Goal: Download file/media

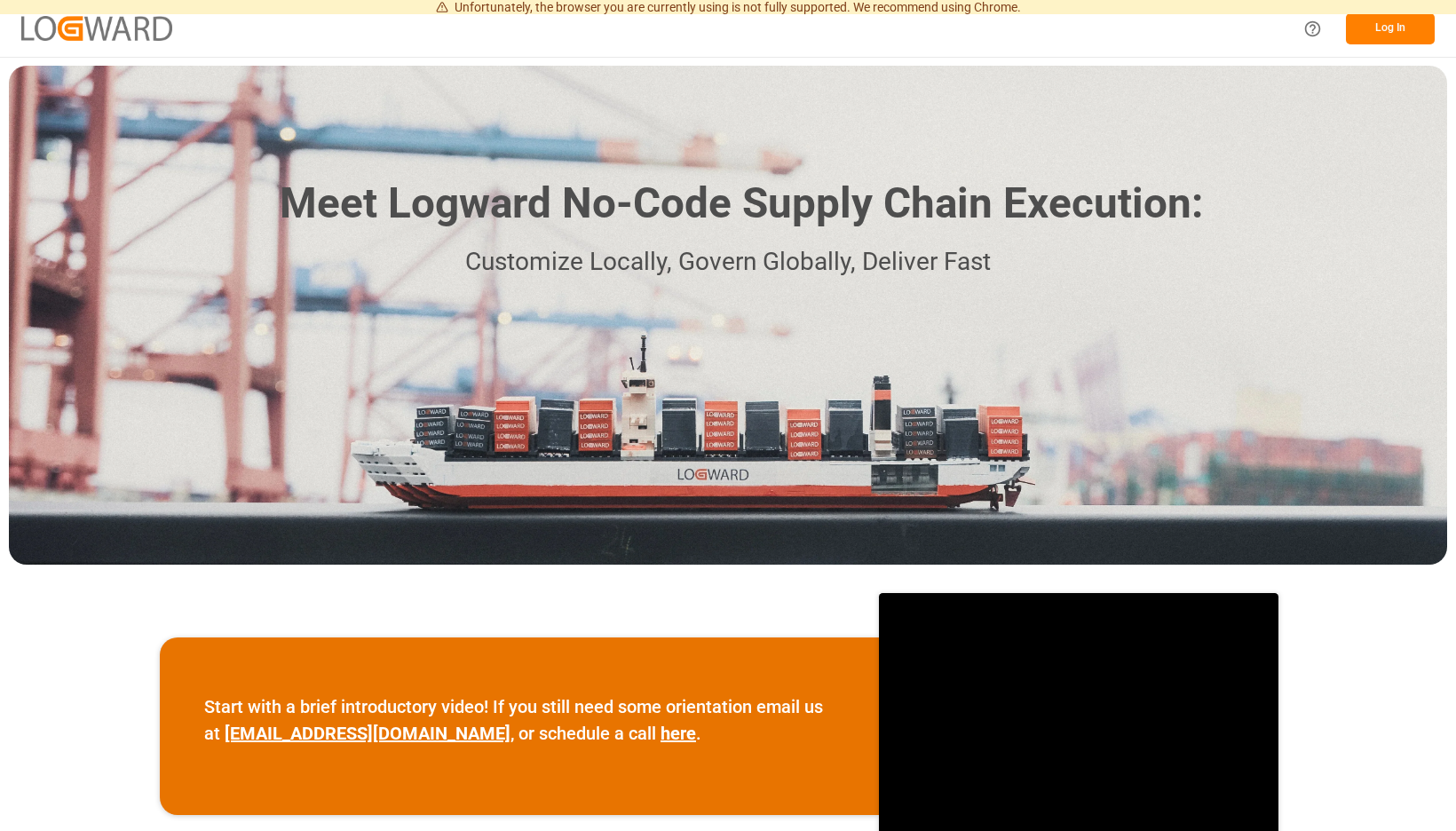
click at [1396, 33] on button "Log In" at bounding box center [1390, 29] width 89 height 31
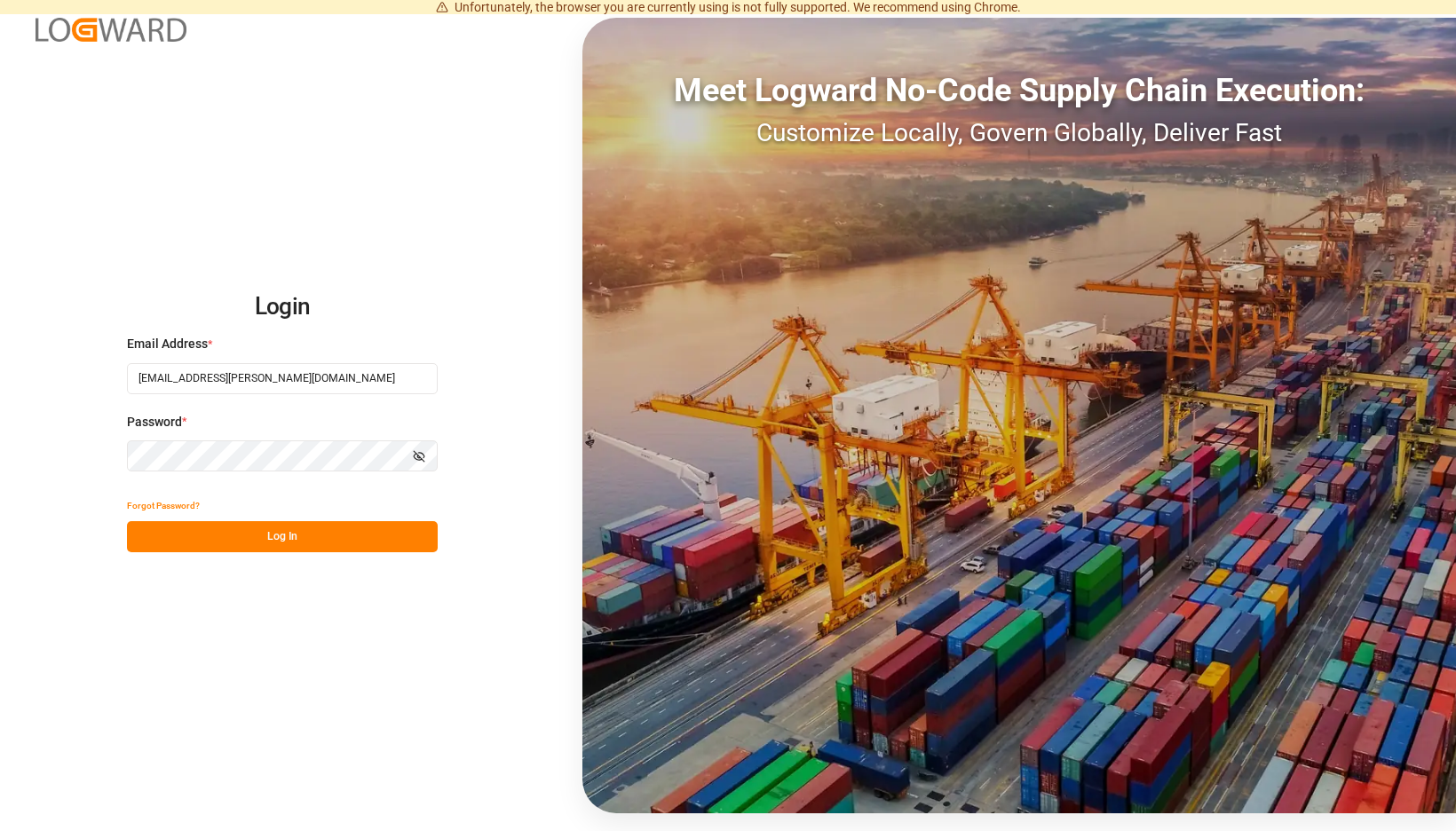
click at [396, 536] on button "Log In" at bounding box center [283, 537] width 311 height 31
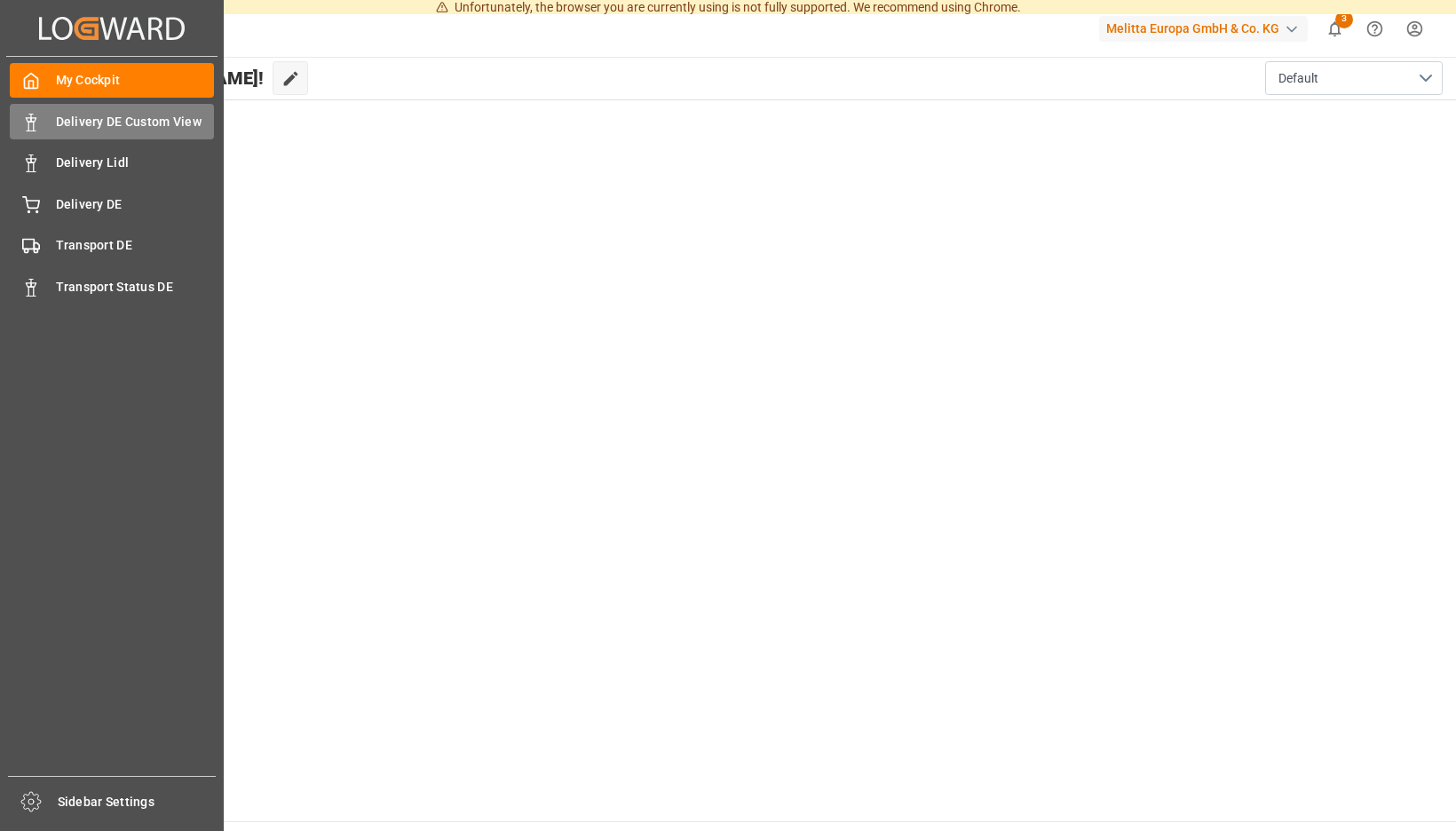
click at [45, 128] on div "Delivery DE Custom View Delivery DE Custom View" at bounding box center [112, 120] width 205 height 34
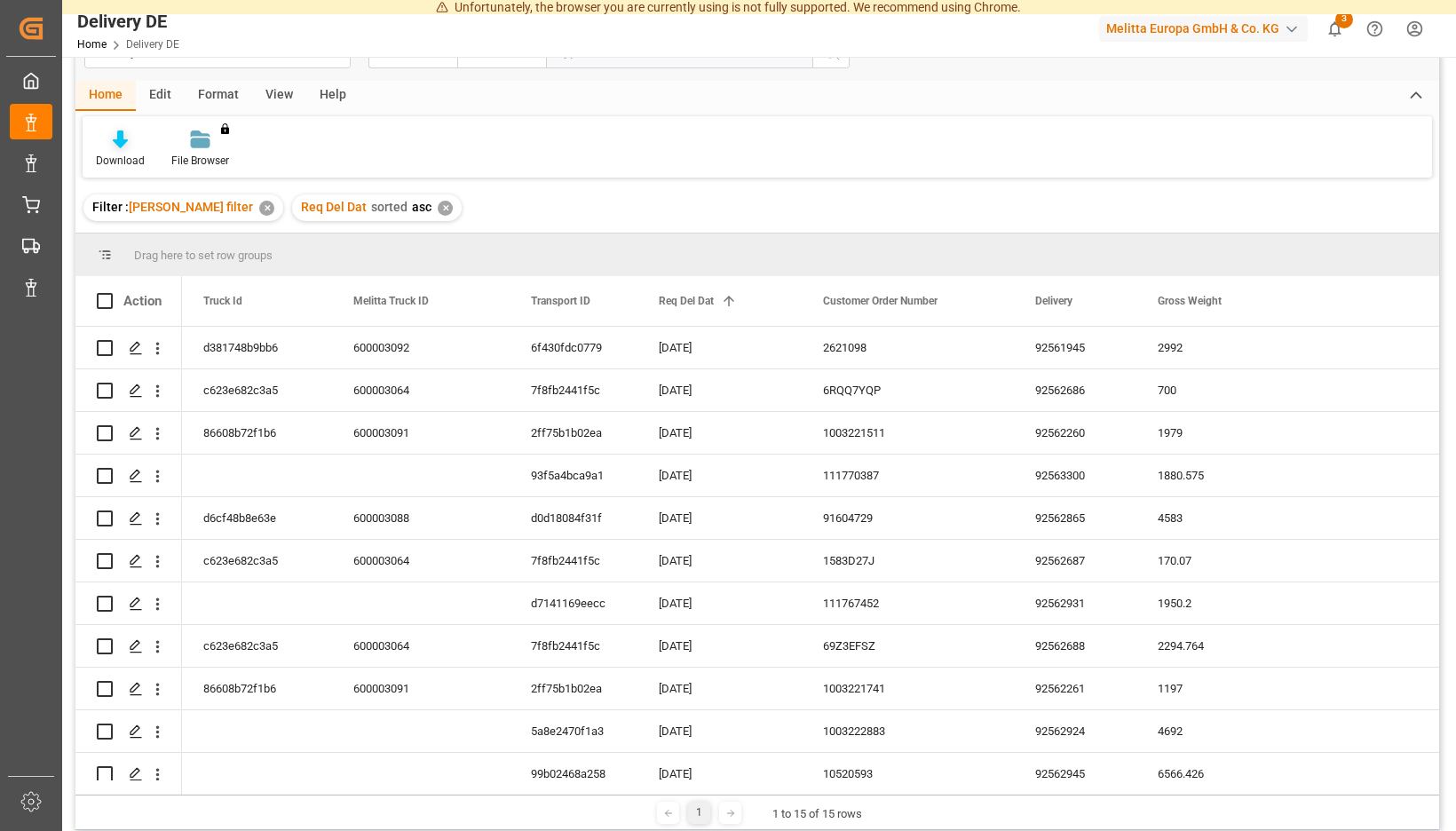
click at [145, 153] on div "Download" at bounding box center [120, 161] width 49 height 16
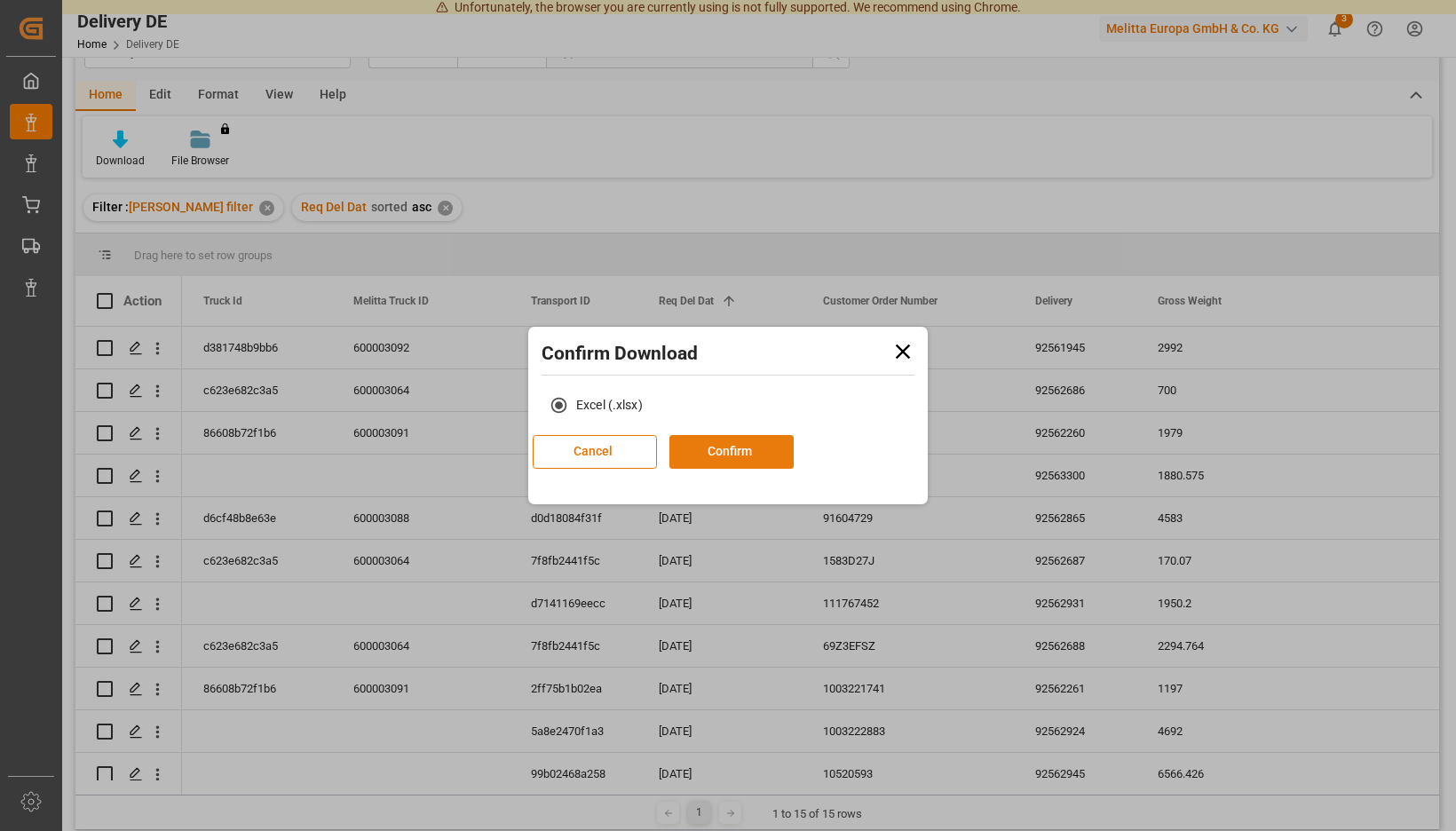
click at [746, 446] on button "Confirm" at bounding box center [731, 452] width 124 height 33
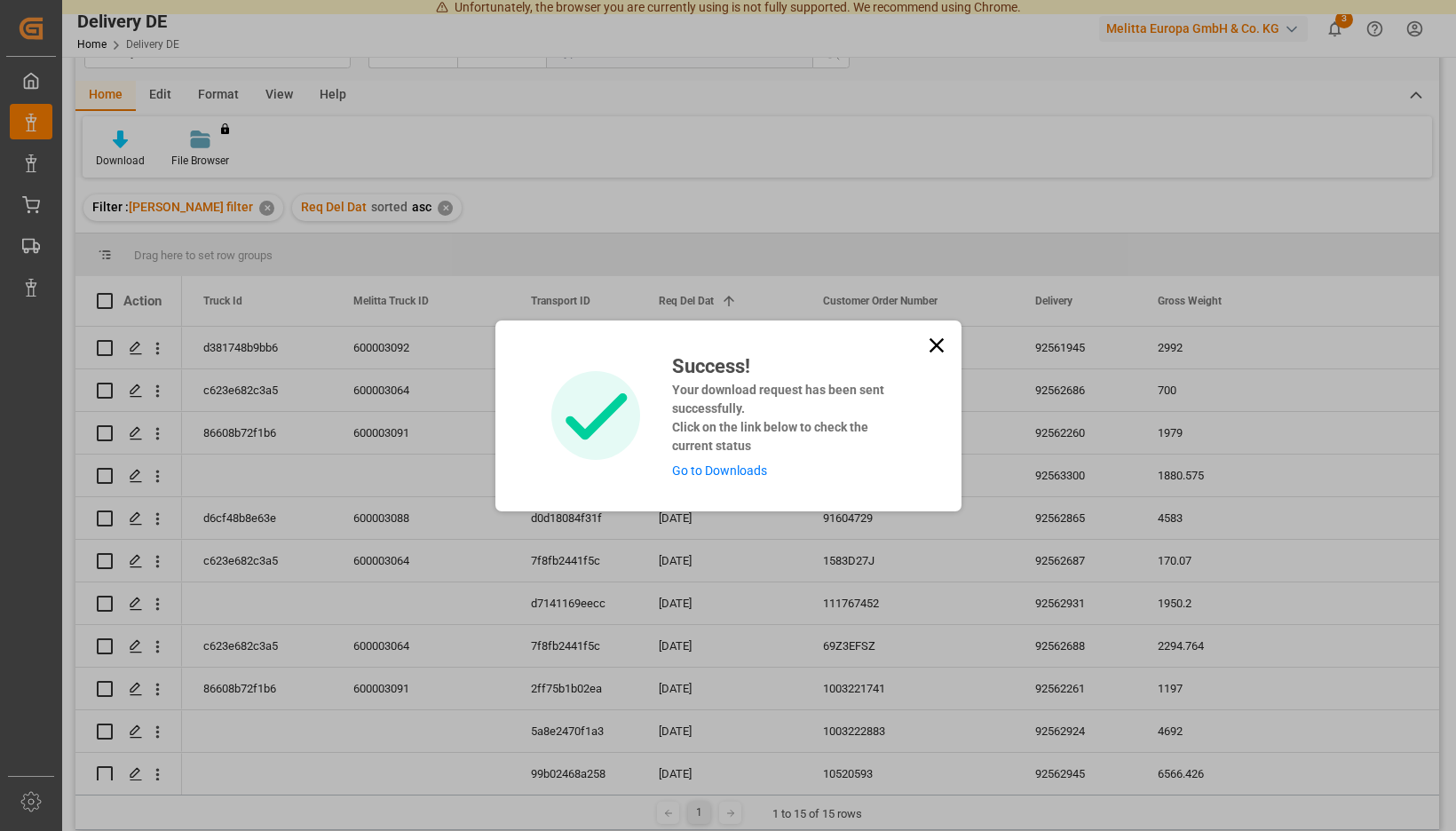
click at [751, 468] on link "Go to Downloads" at bounding box center [719, 471] width 95 height 15
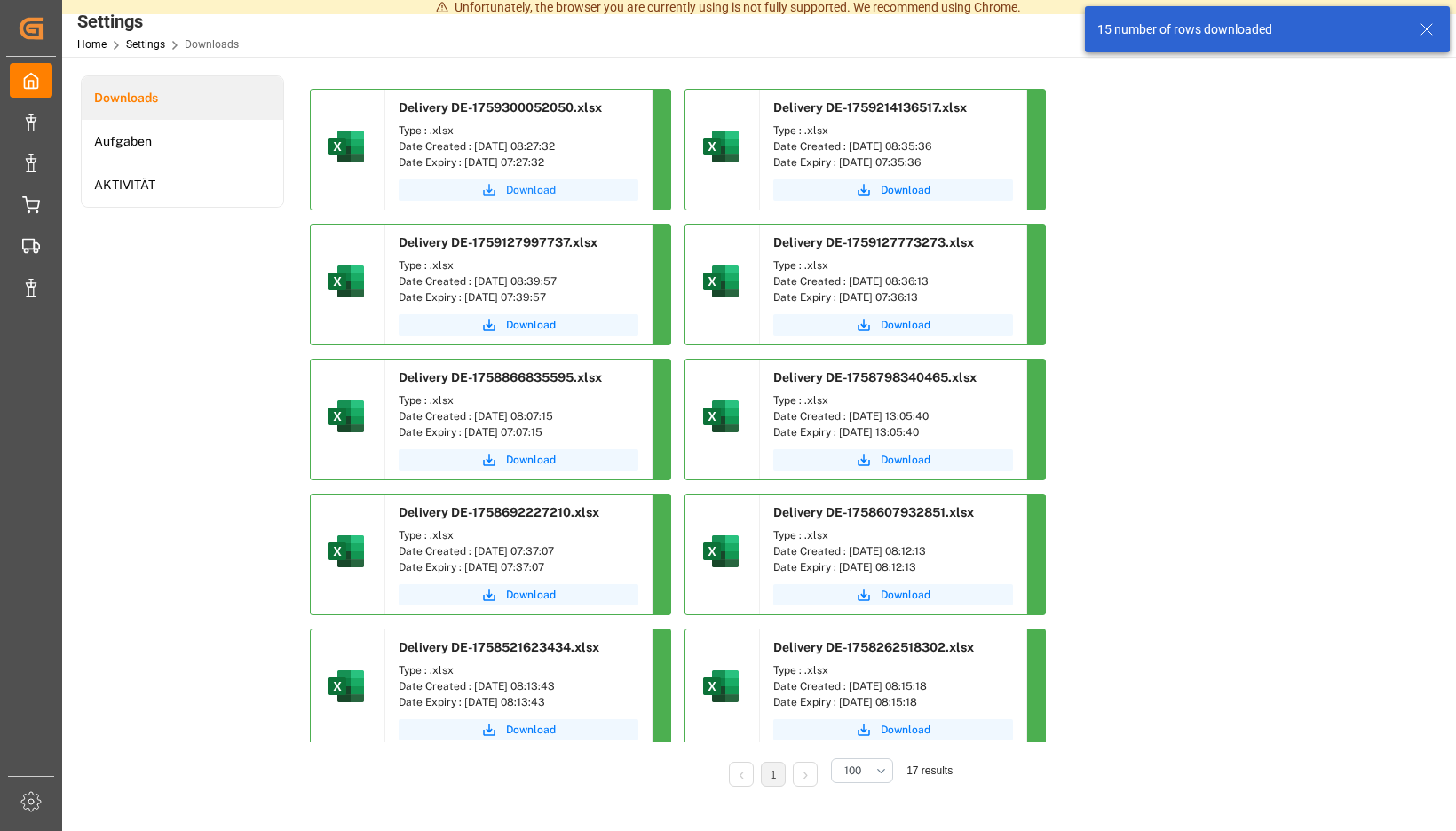
click at [556, 186] on span "Download" at bounding box center [530, 190] width 50 height 16
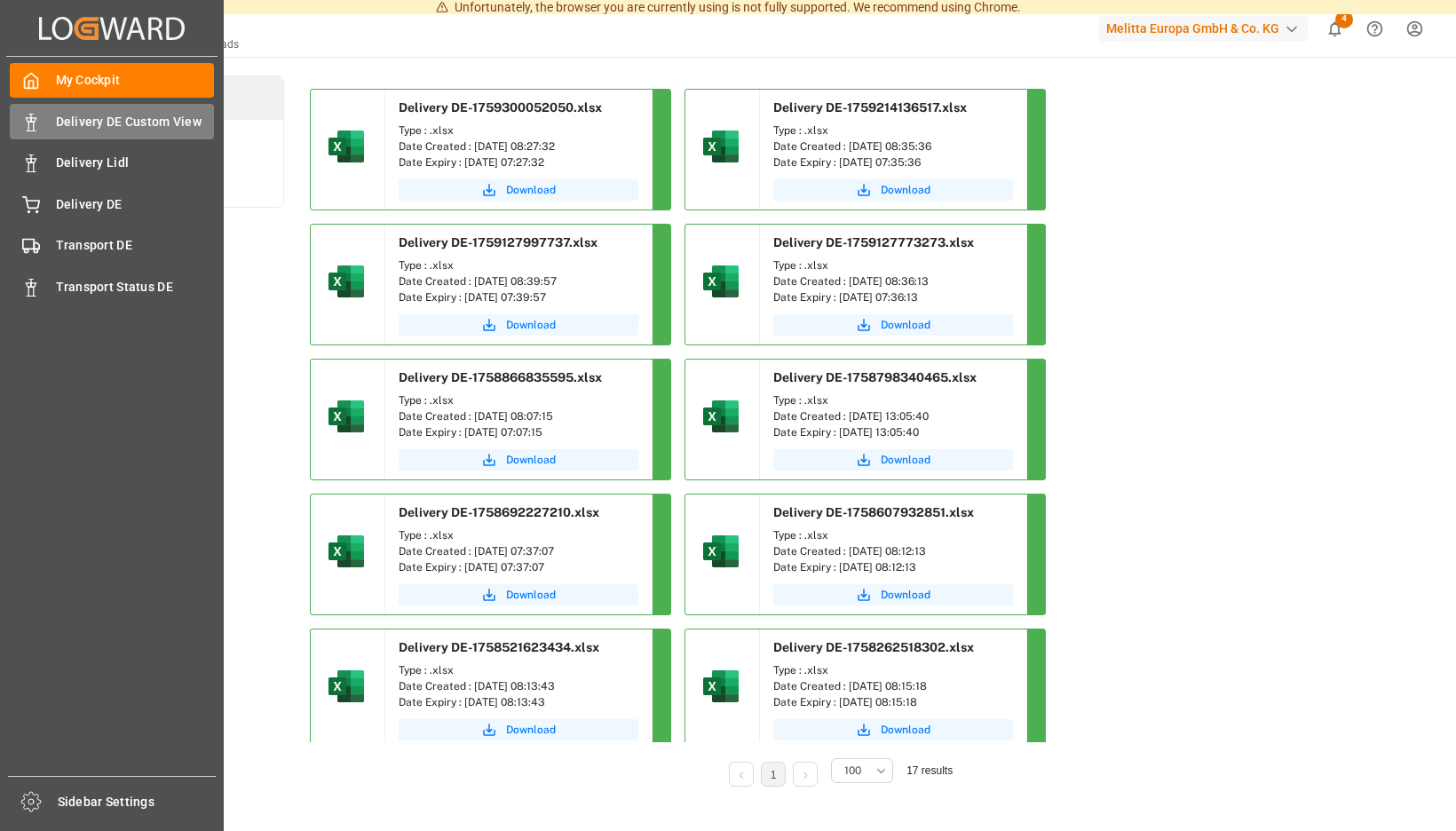
click at [41, 121] on div "Delivery DE Custom View Delivery DE Custom View" at bounding box center [112, 120] width 205 height 34
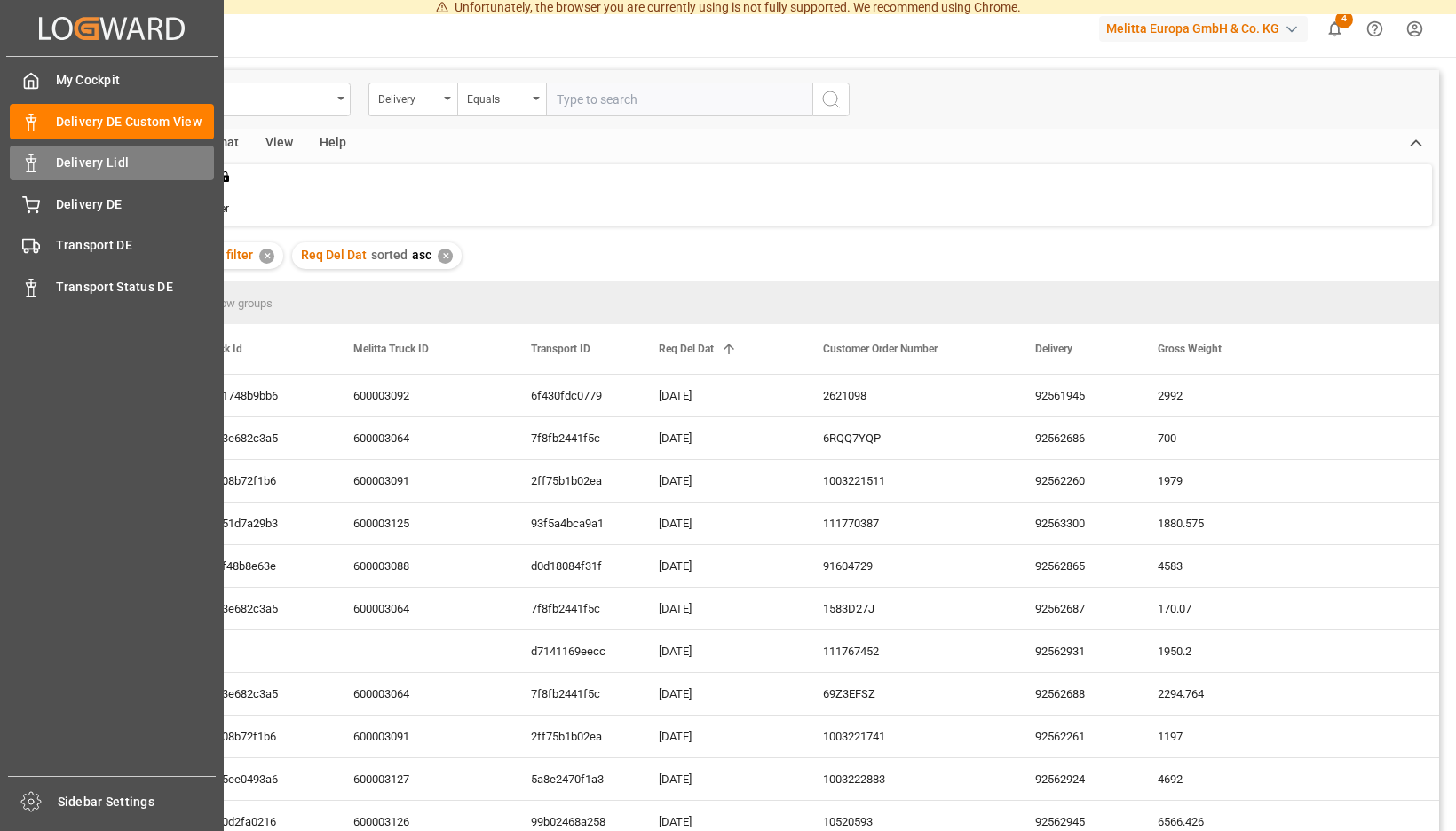
click at [37, 161] on icon at bounding box center [31, 163] width 18 height 18
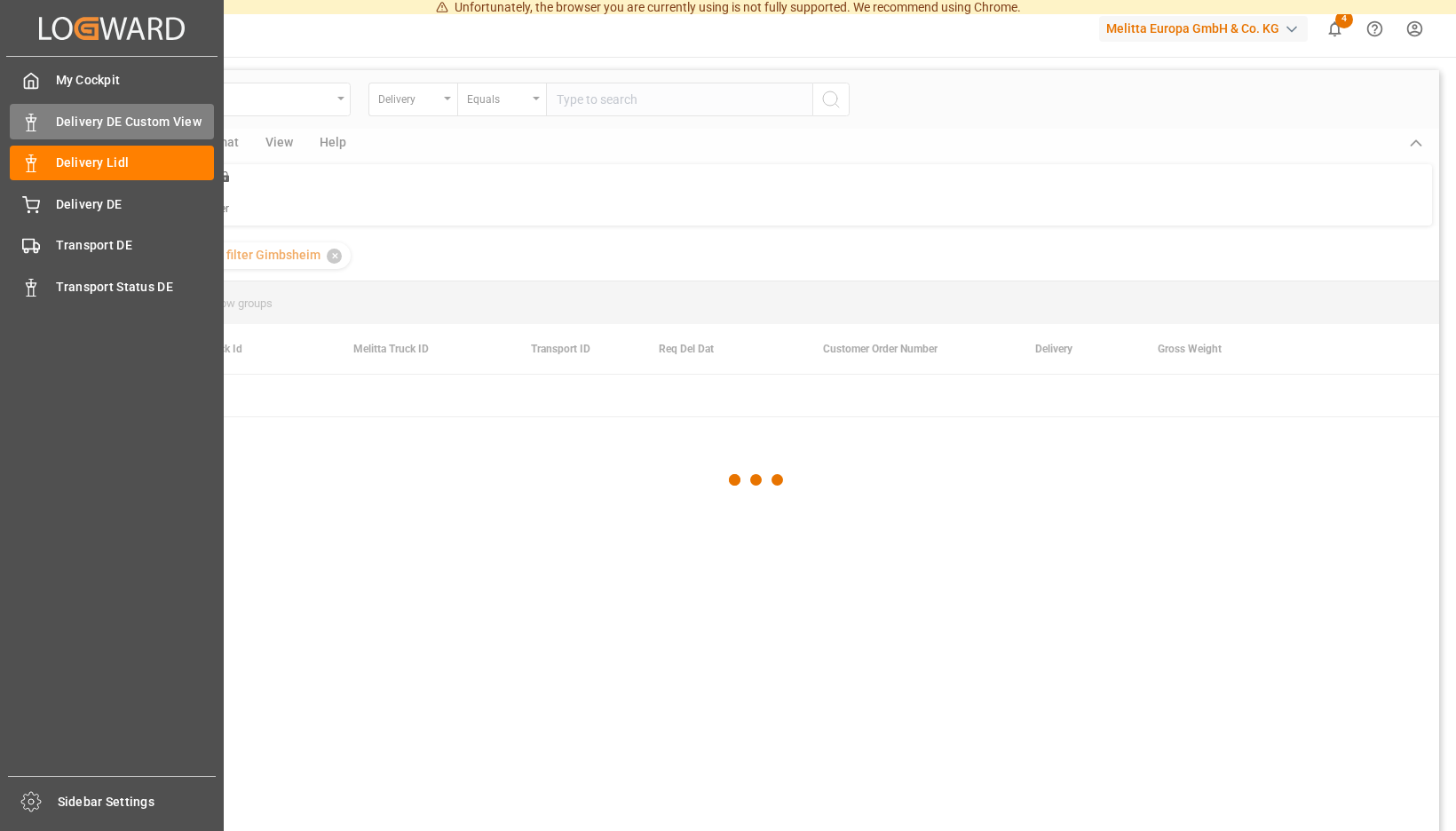
click at [47, 127] on div "Delivery DE Custom View Delivery DE Custom View" at bounding box center [112, 120] width 205 height 34
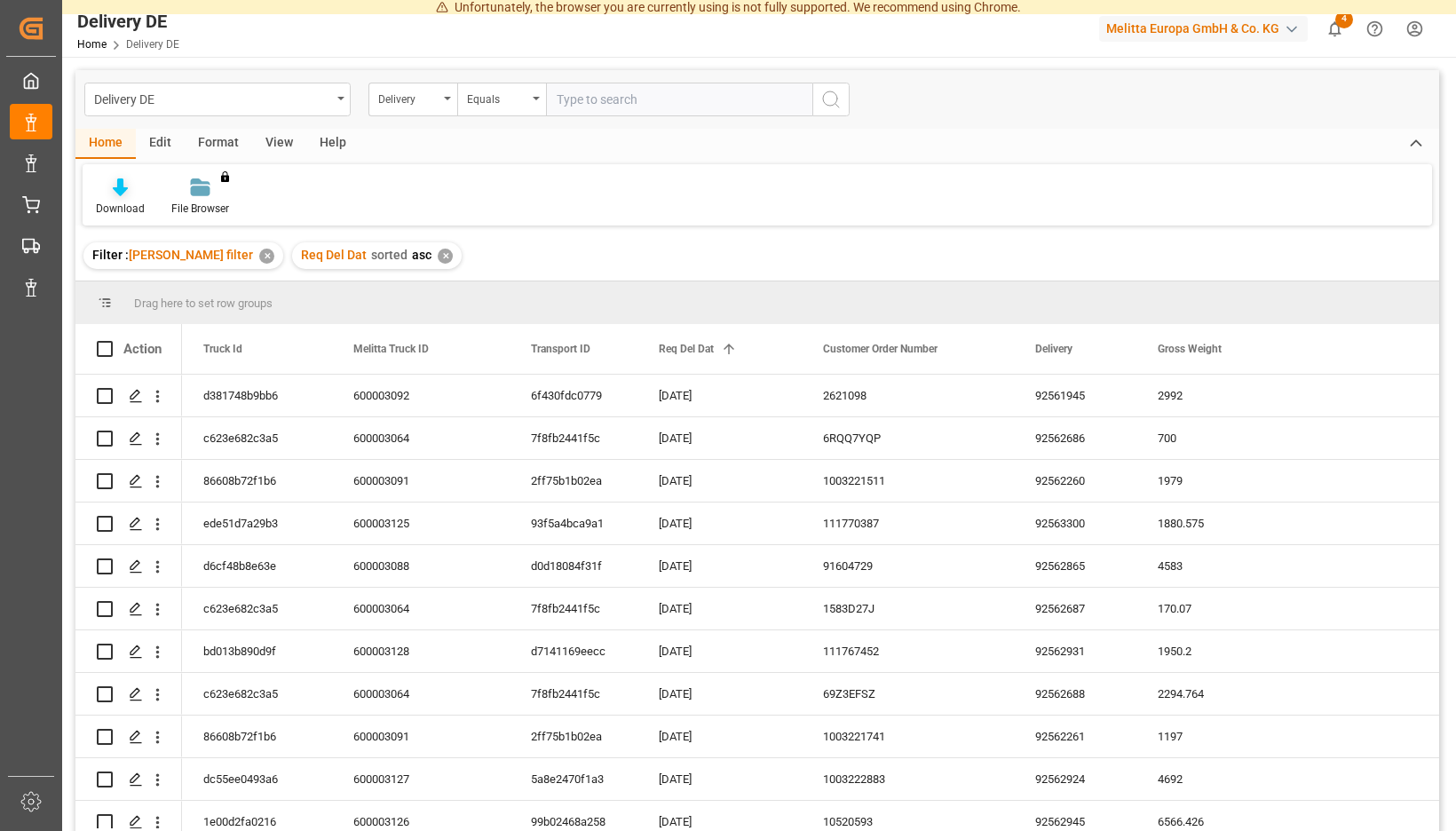
click at [159, 197] on div "Download" at bounding box center [119, 197] width 75 height 39
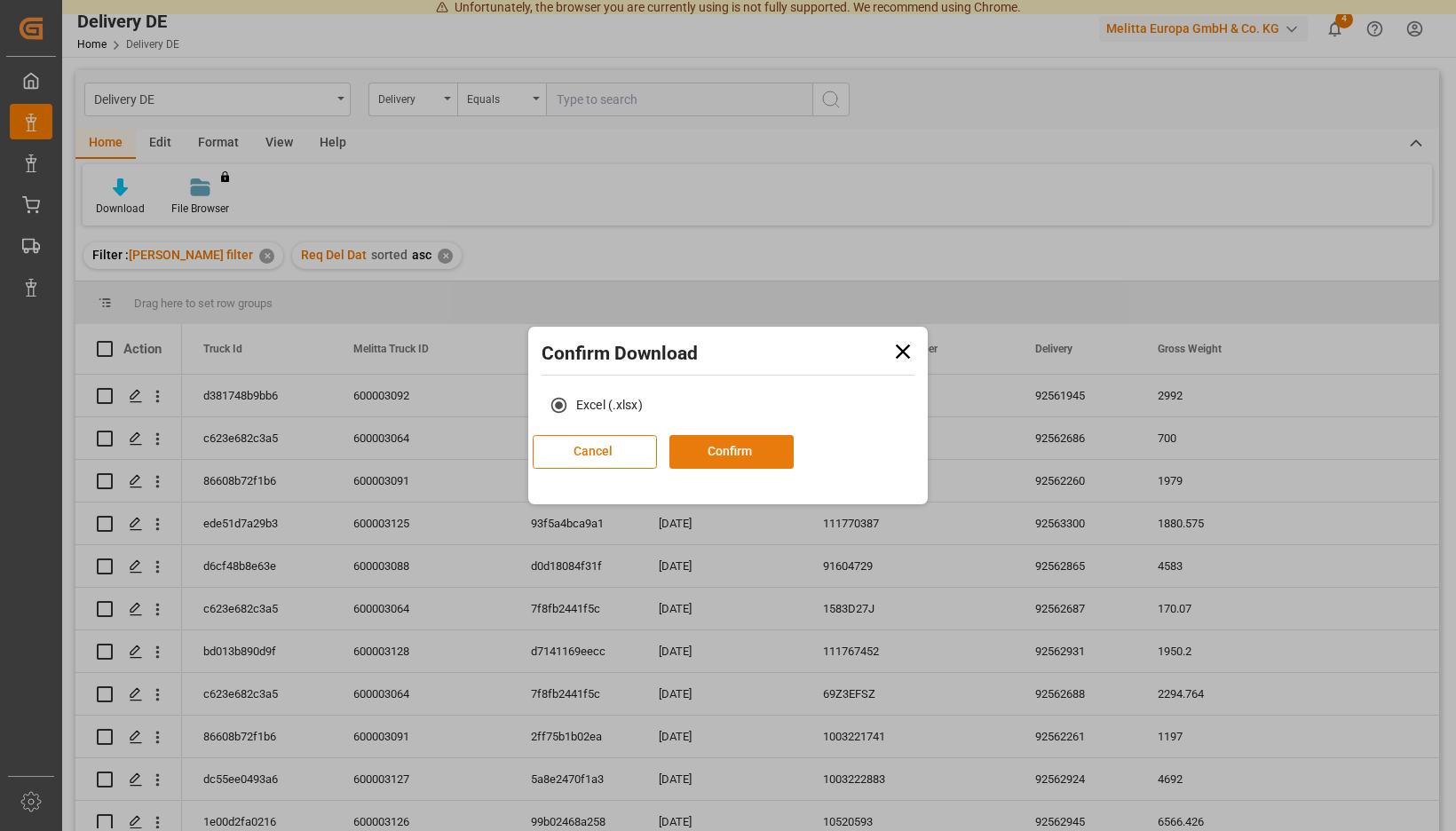
click at [752, 459] on button "Confirm" at bounding box center [731, 452] width 124 height 33
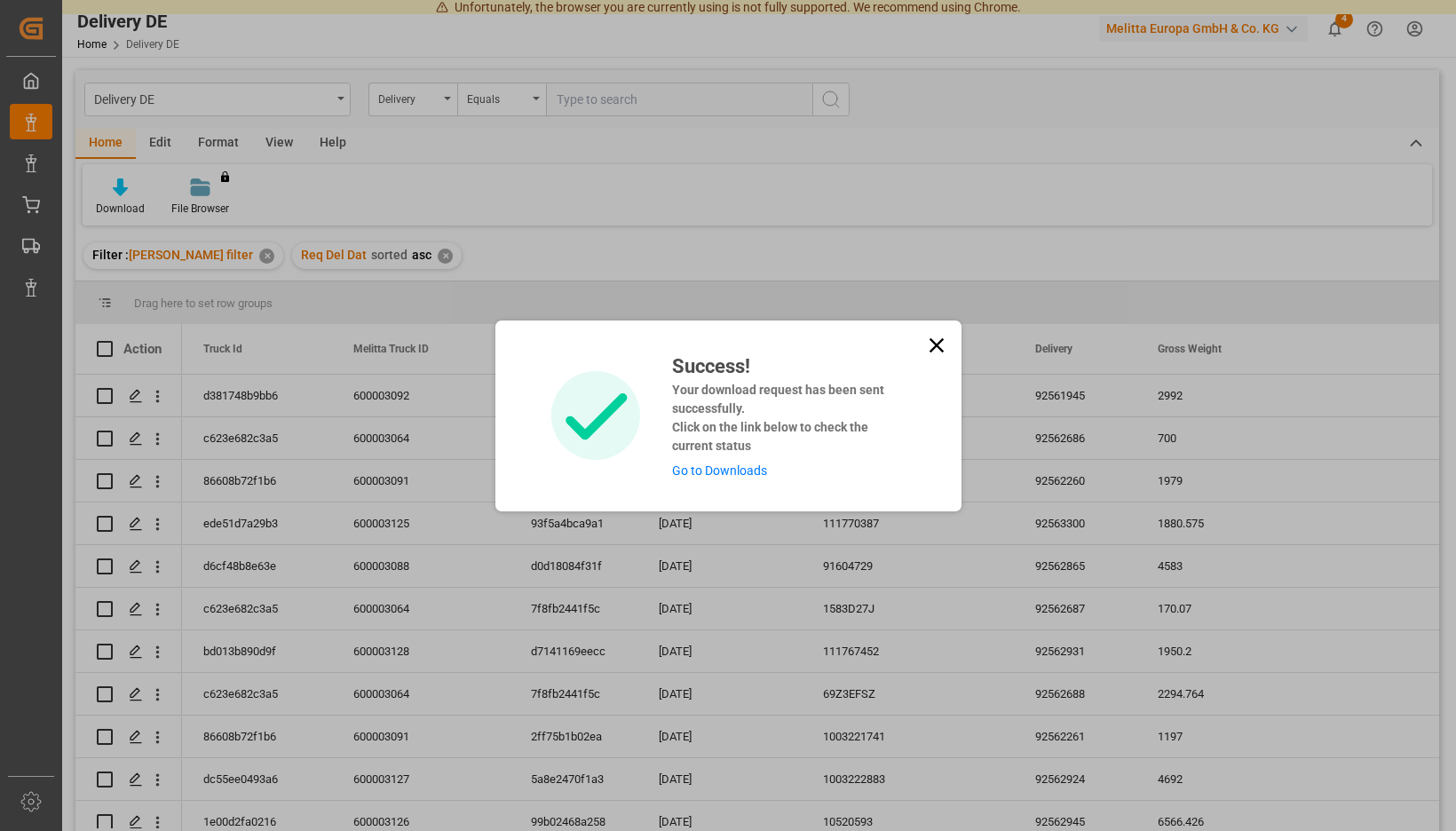
click at [753, 473] on link "Go to Downloads" at bounding box center [719, 471] width 95 height 15
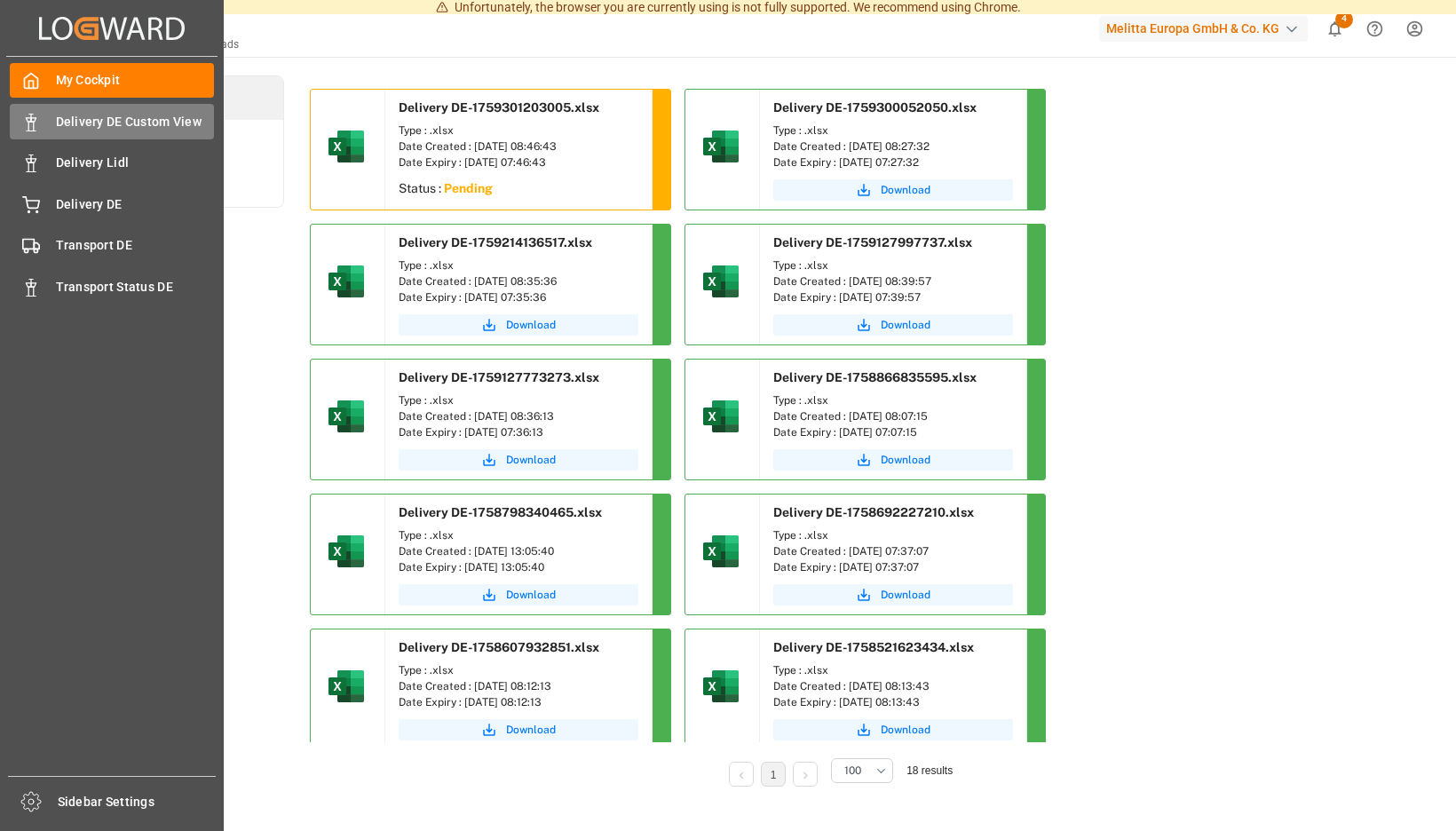
click at [42, 121] on div "Delivery DE Custom View Delivery DE Custom View" at bounding box center [112, 120] width 205 height 34
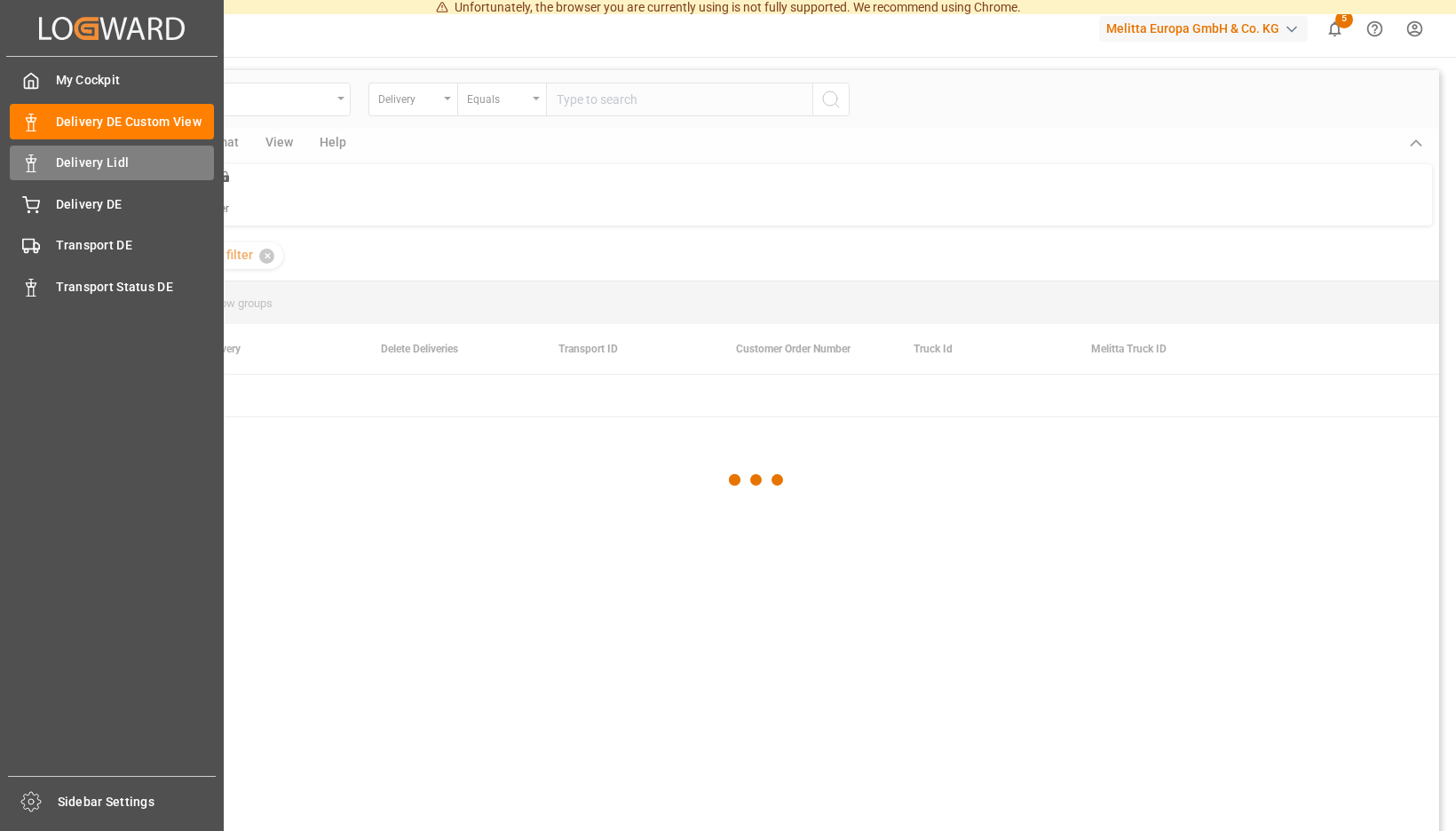
click at [81, 162] on span "Delivery Lidl" at bounding box center [135, 162] width 159 height 19
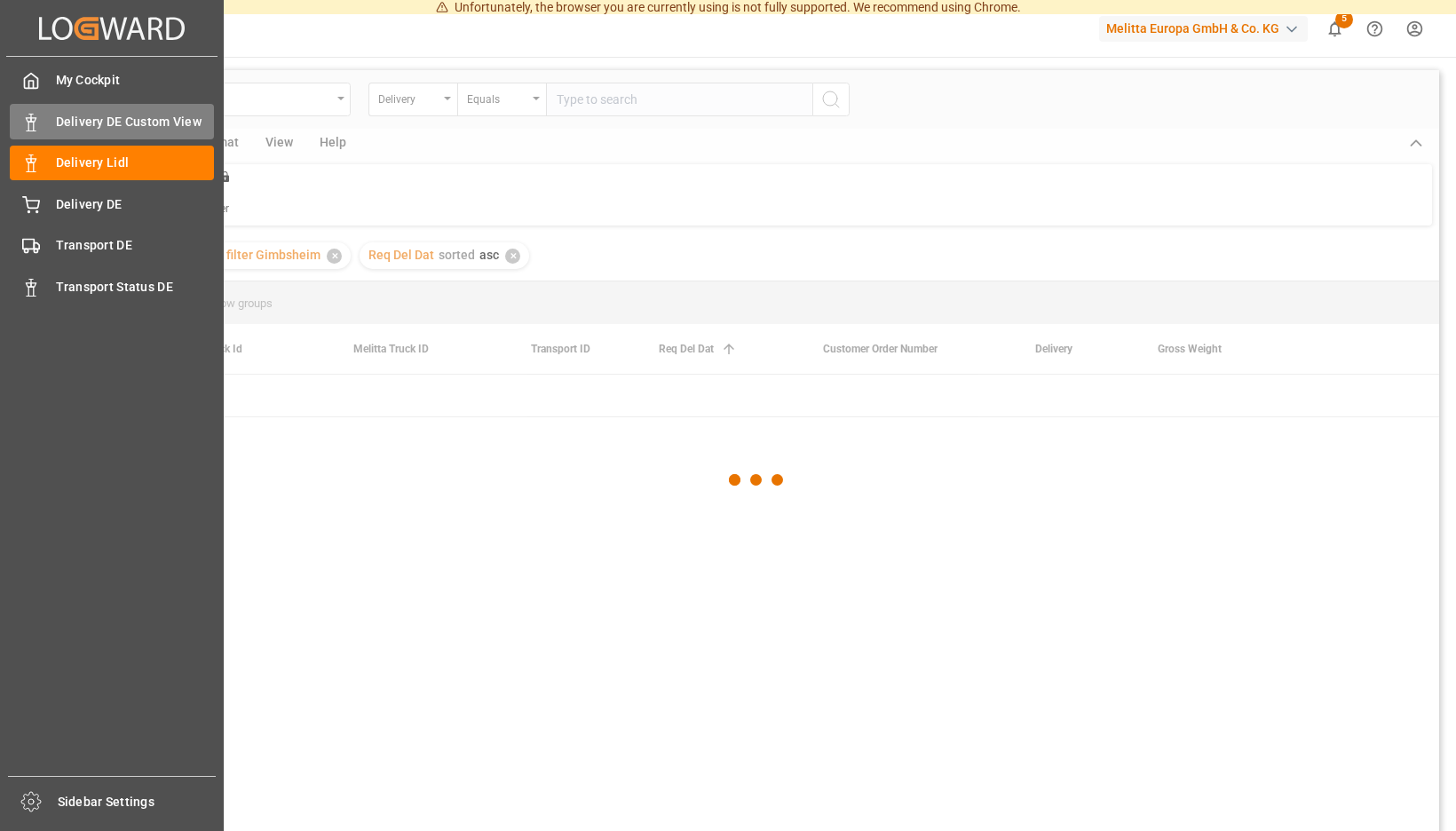
click at [96, 121] on span "Delivery DE Custom View" at bounding box center [135, 121] width 159 height 19
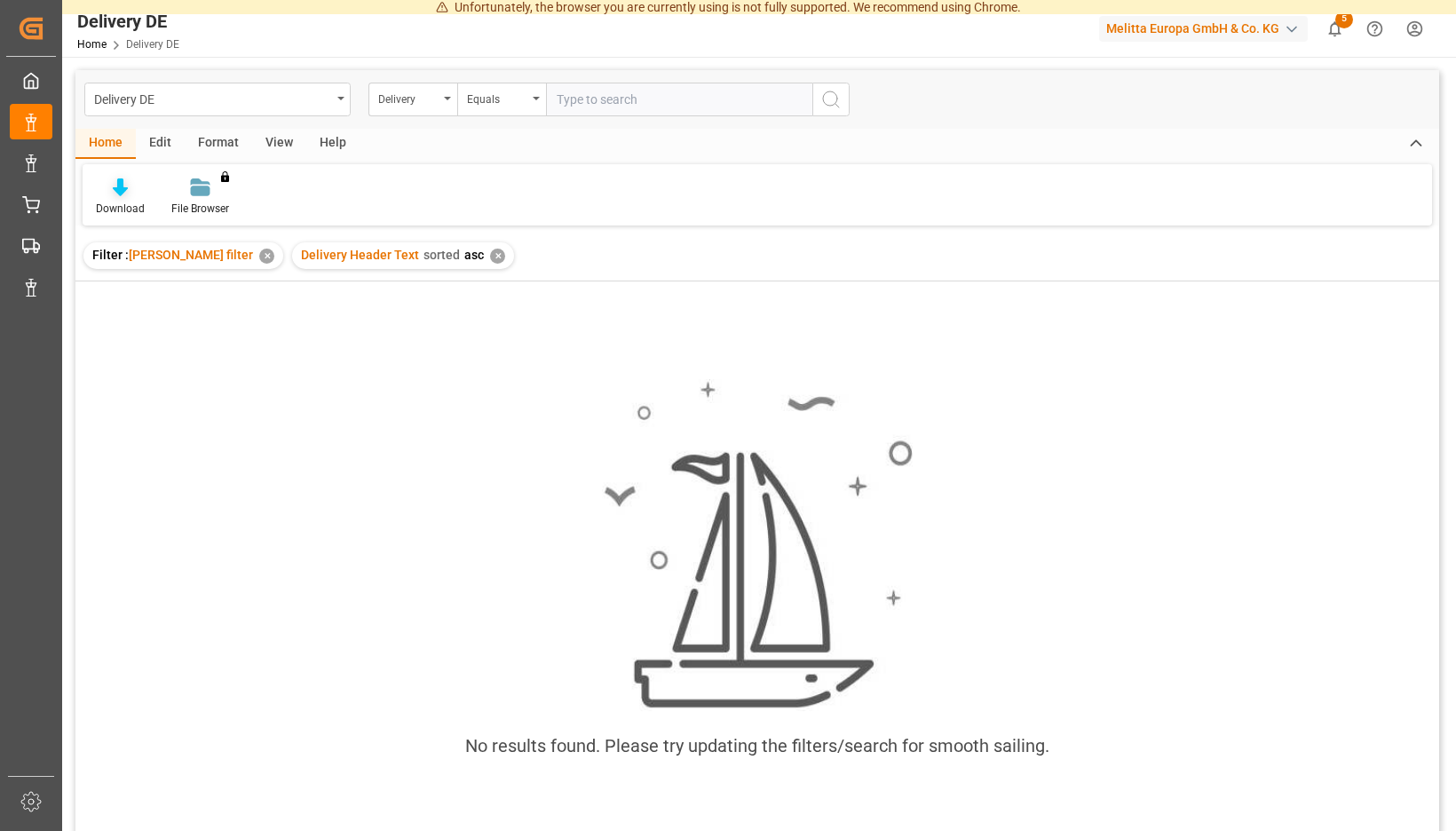
click at [128, 192] on icon at bounding box center [119, 187] width 15 height 18
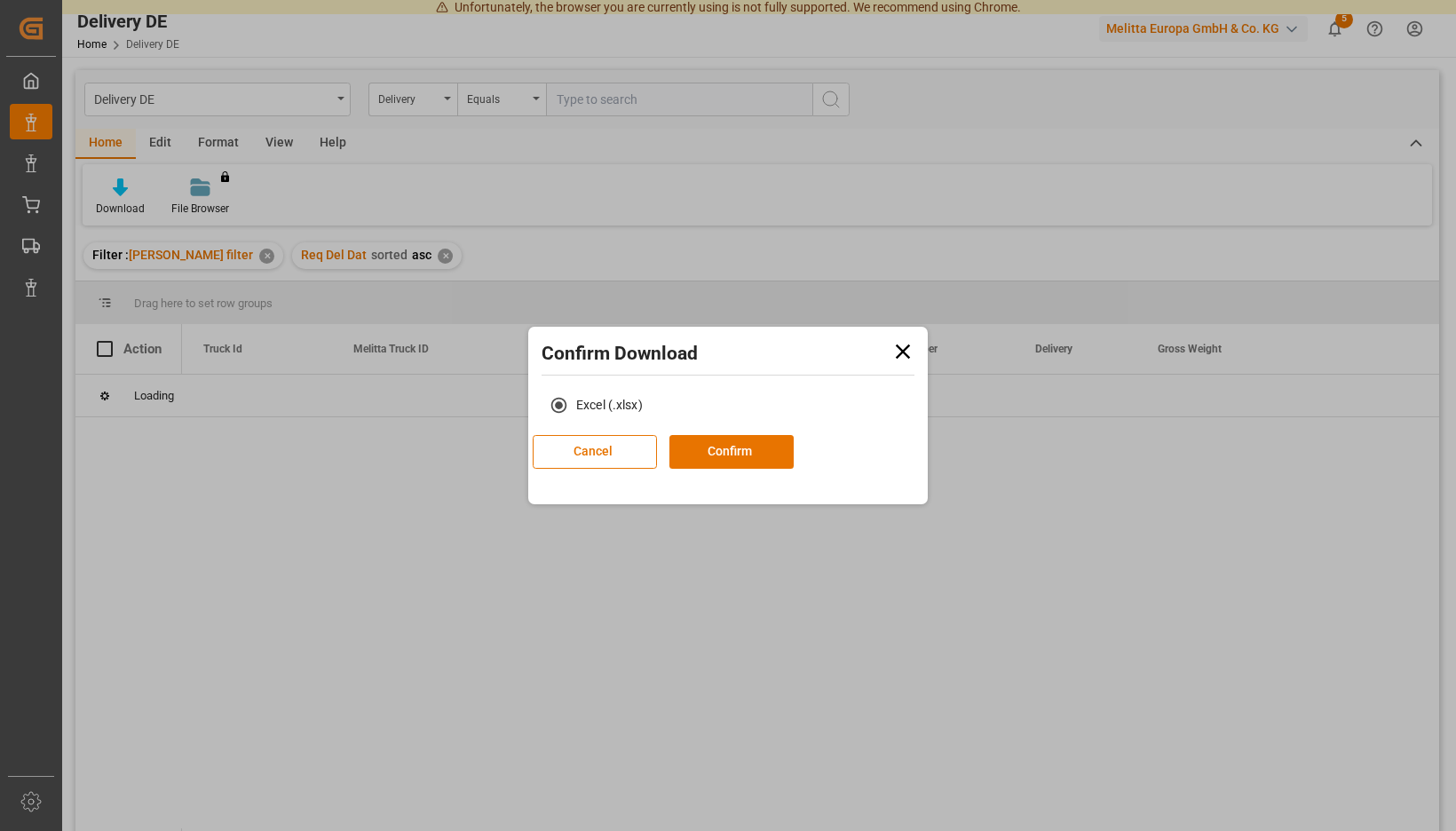
click at [902, 351] on icon at bounding box center [903, 351] width 15 height 15
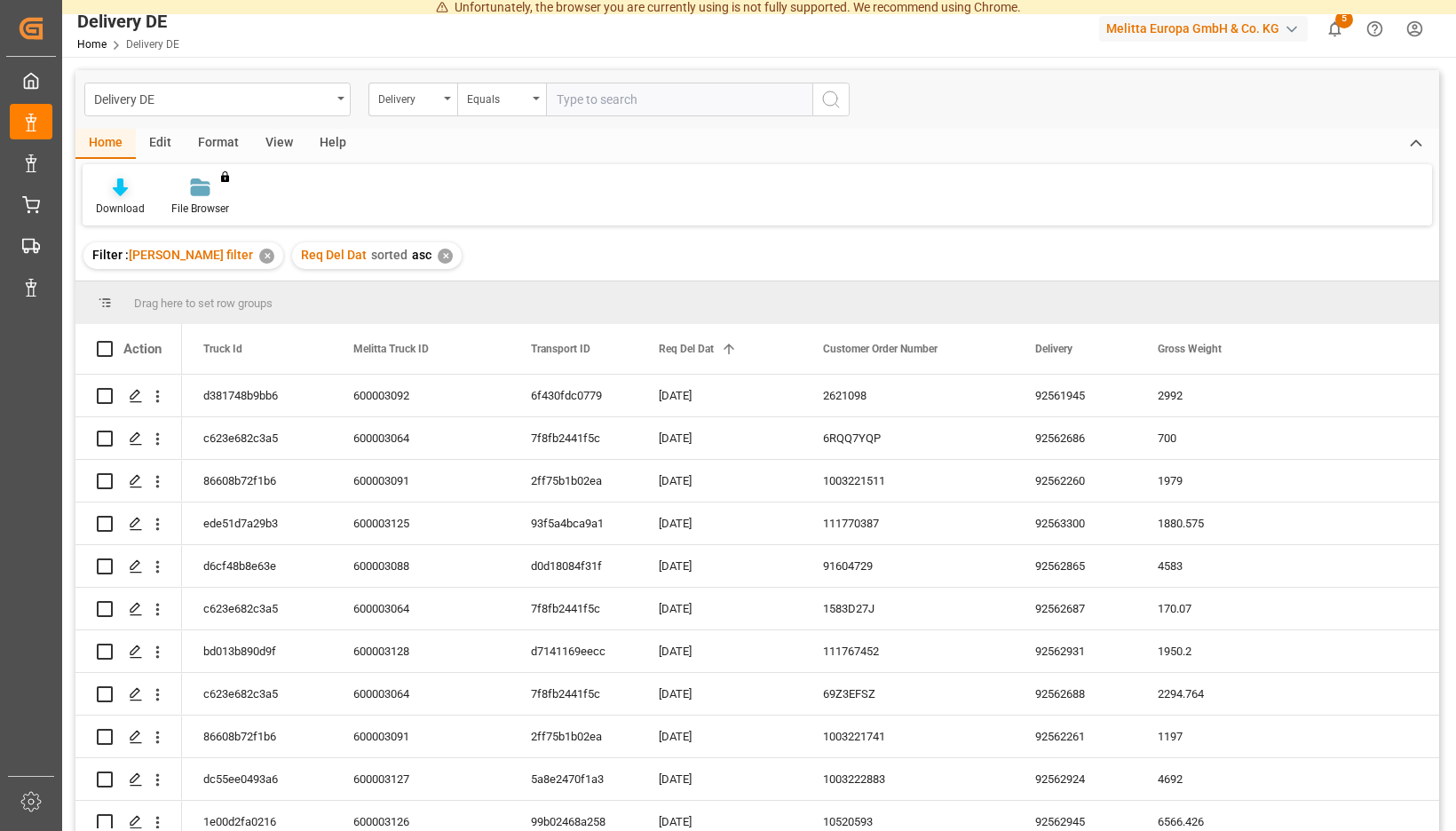
click at [159, 199] on div "Download" at bounding box center [119, 197] width 75 height 39
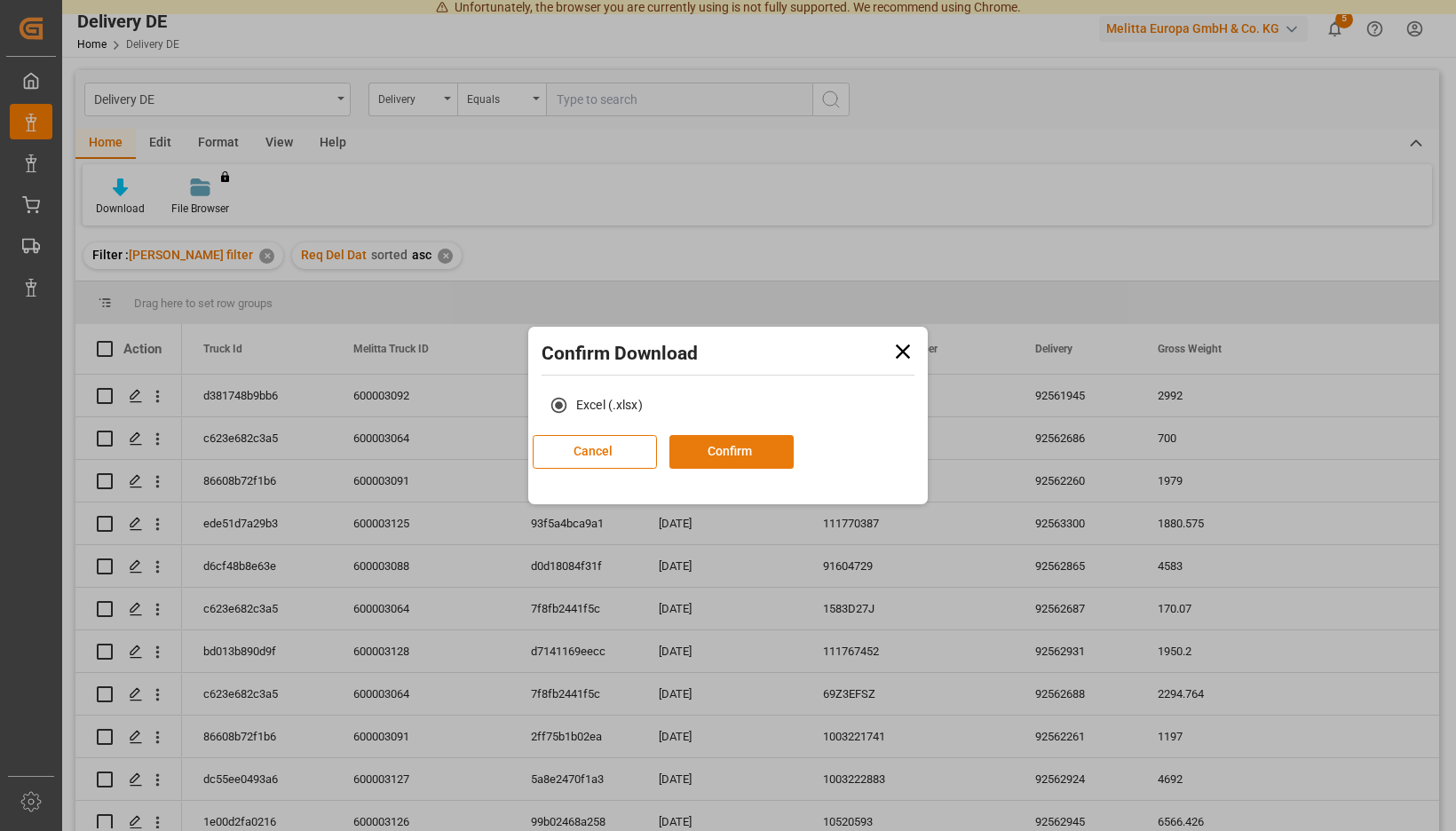
click at [752, 458] on button "Confirm" at bounding box center [731, 452] width 124 height 33
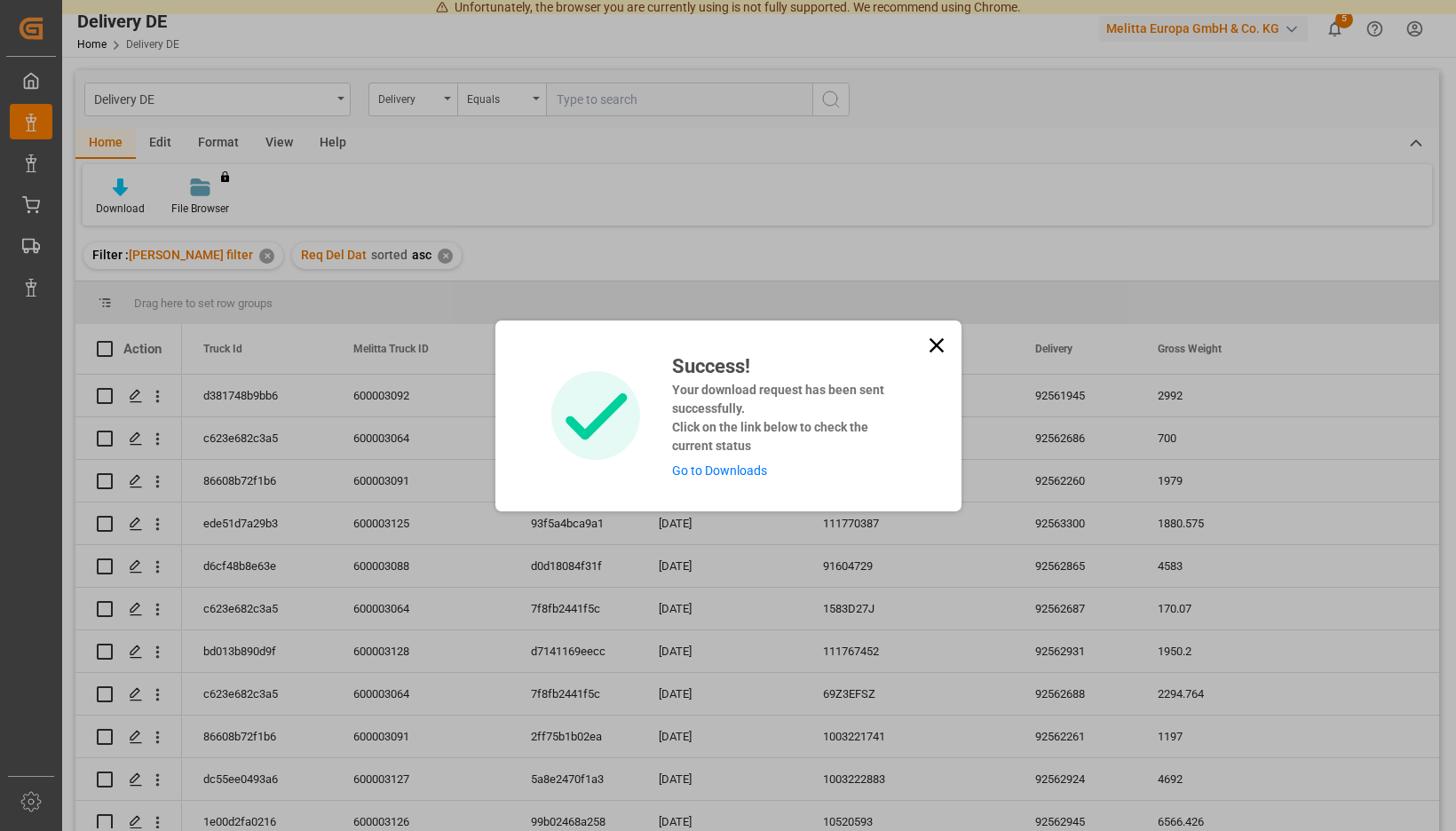
click at [750, 470] on link "Go to Downloads" at bounding box center [719, 471] width 95 height 15
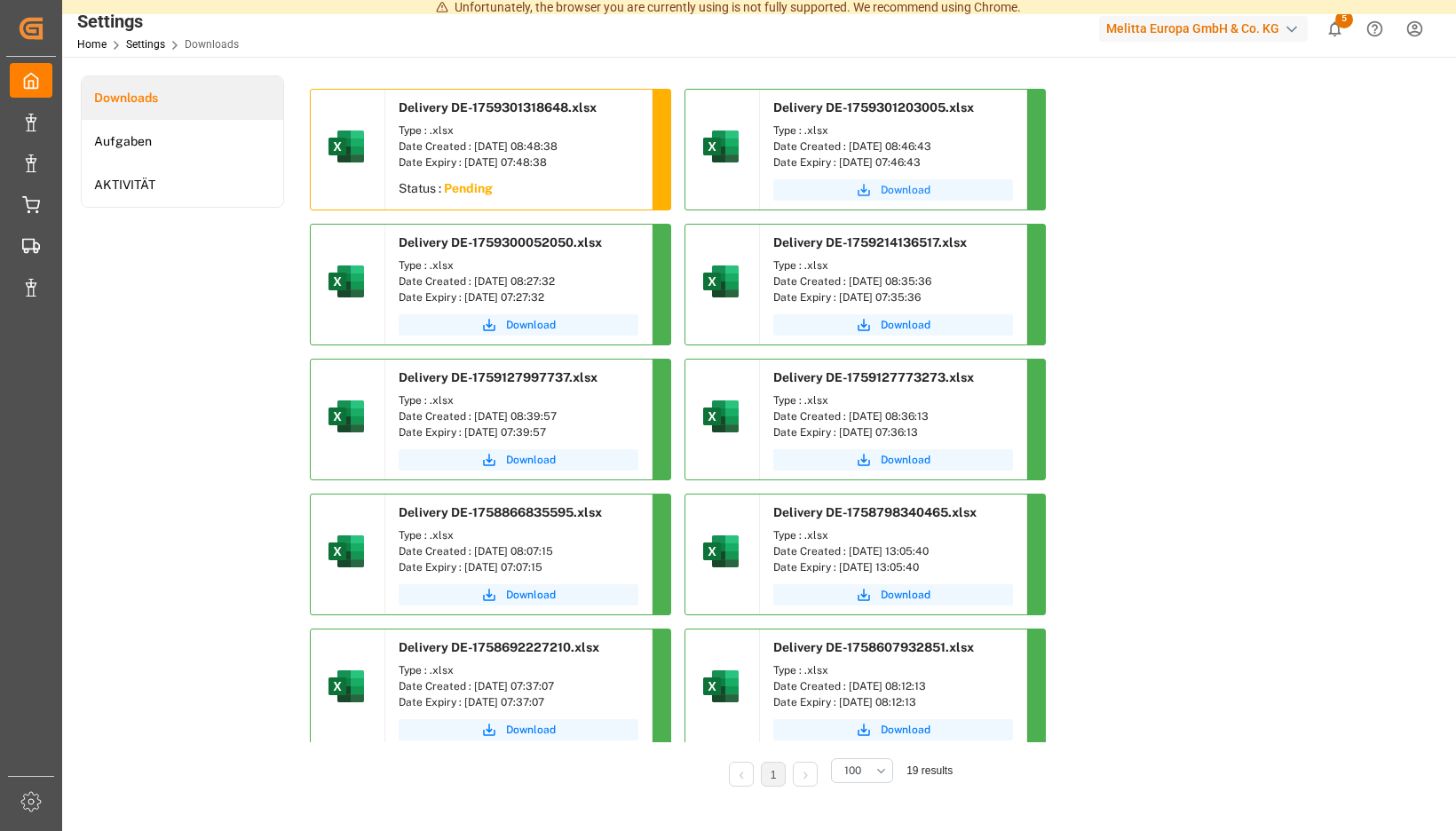
click at [881, 198] on span "Download" at bounding box center [905, 190] width 50 height 16
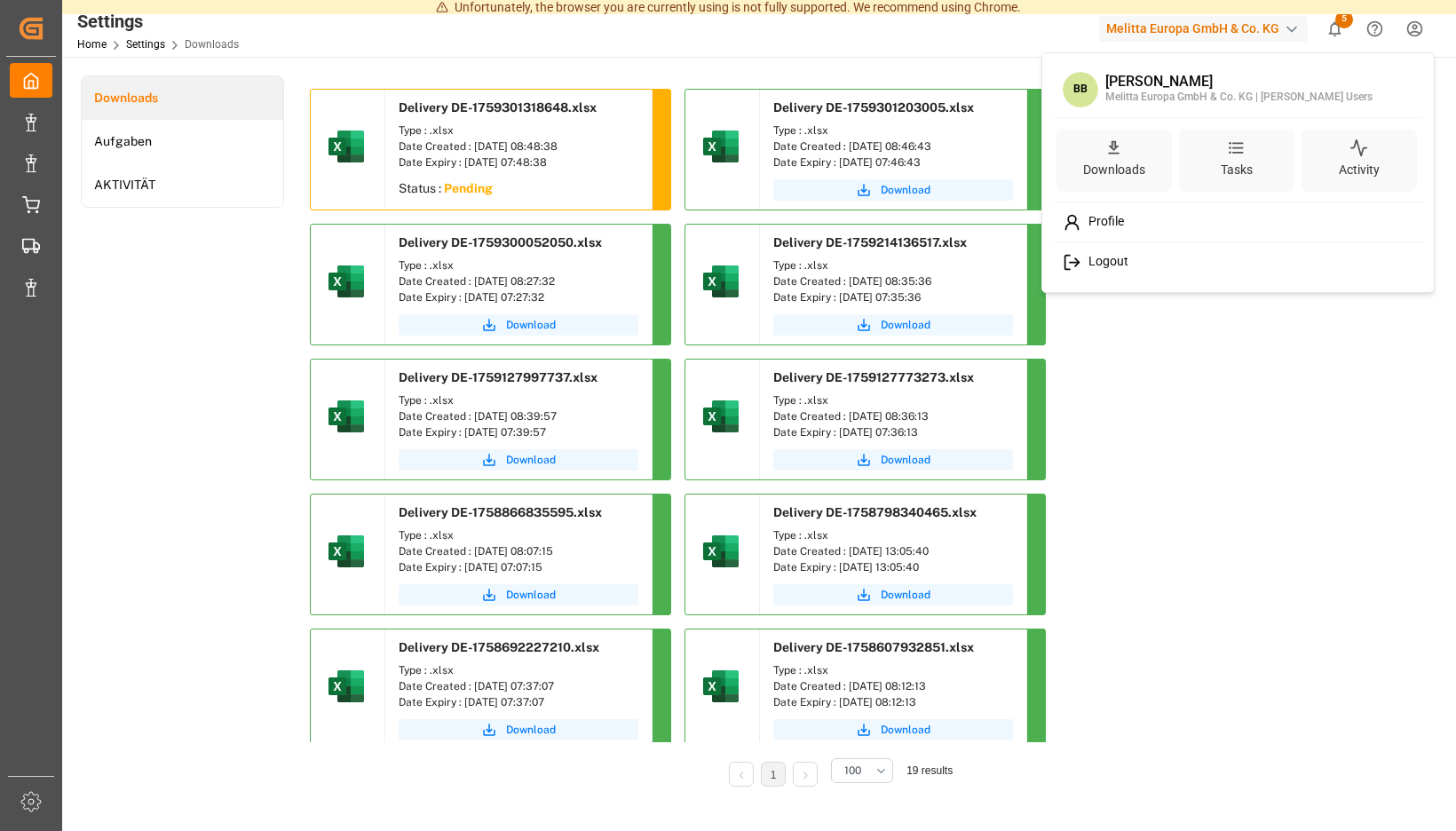
click at [1096, 265] on span "Logout" at bounding box center [1105, 262] width 47 height 16
